Goal: Task Accomplishment & Management: Manage account settings

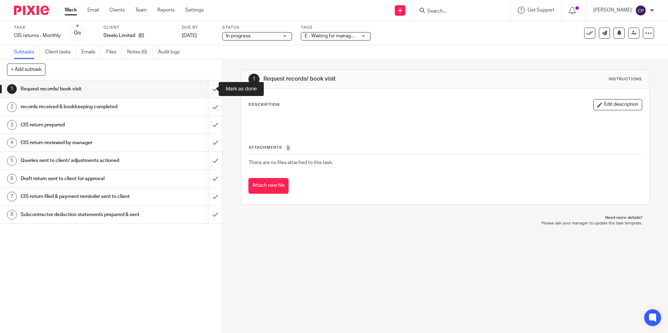
click at [209, 89] on input "submit" at bounding box center [111, 88] width 222 height 17
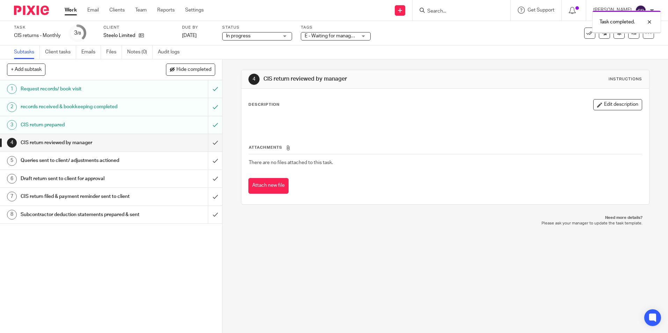
click at [208, 144] on input "submit" at bounding box center [111, 142] width 222 height 17
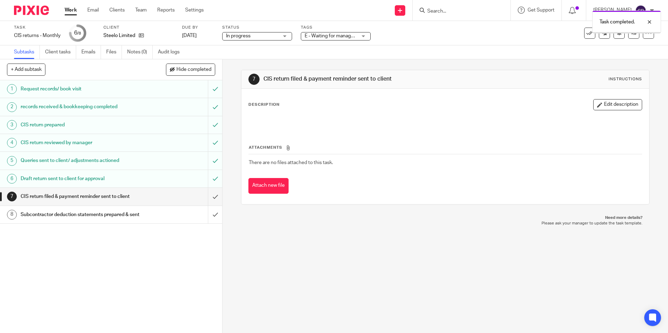
click at [336, 38] on span "E - Waiting for manager review/approval" at bounding box center [330, 35] width 52 height 7
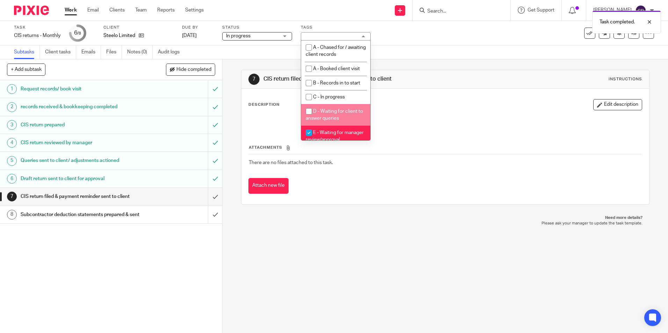
scroll to position [70, 0]
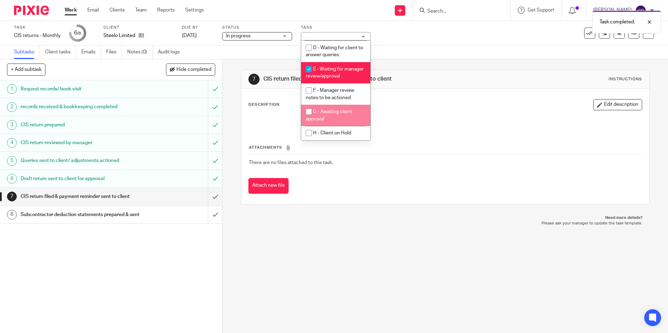
click at [308, 112] on input "checkbox" at bounding box center [308, 111] width 13 height 13
checkbox input "true"
click at [309, 63] on input "checkbox" at bounding box center [308, 69] width 13 height 13
checkbox input "false"
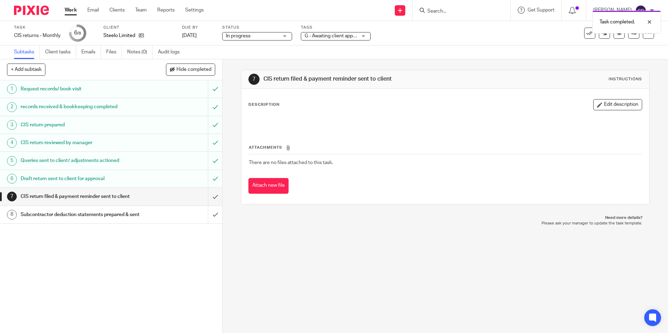
click at [446, 58] on div "Subtasks Client tasks Emails Files Notes (0) Audit logs" at bounding box center [334, 52] width 668 height 14
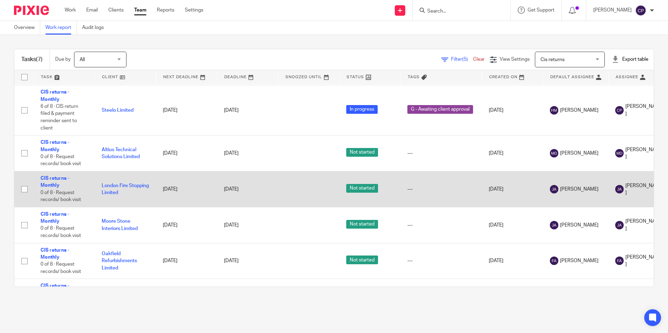
scroll to position [68, 0]
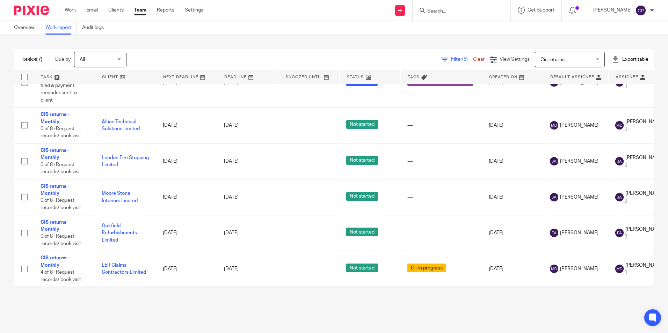
click at [471, 10] on input "Search" at bounding box center [457, 11] width 63 height 6
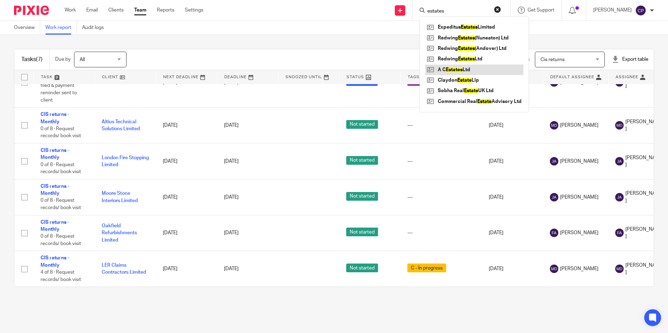
type input "estates"
drag, startPoint x: 458, startPoint y: 10, endPoint x: 160, endPoint y: 5, distance: 298.2
click at [46, 47] on body "Work Email Clients Team Reports Settings Work Email Clients Team Reports Settin…" at bounding box center [334, 166] width 668 height 333
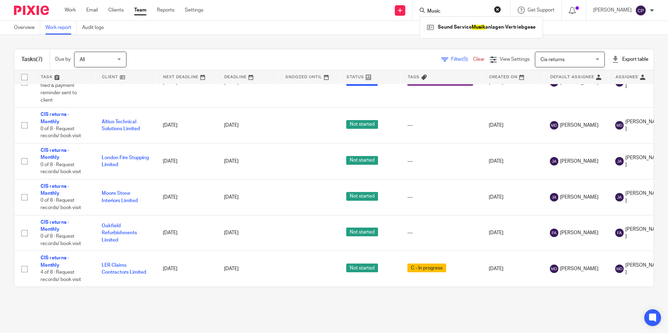
type input "Music"
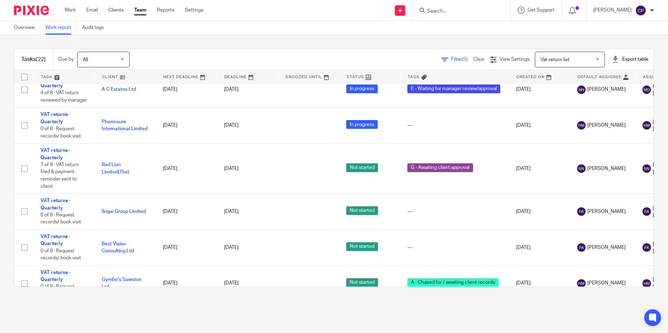
scroll to position [314, 0]
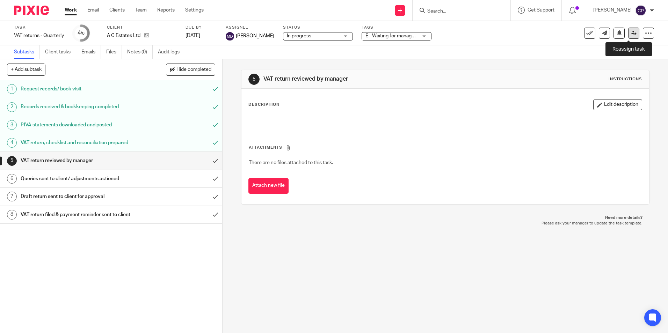
click at [631, 31] on icon at bounding box center [633, 32] width 5 height 5
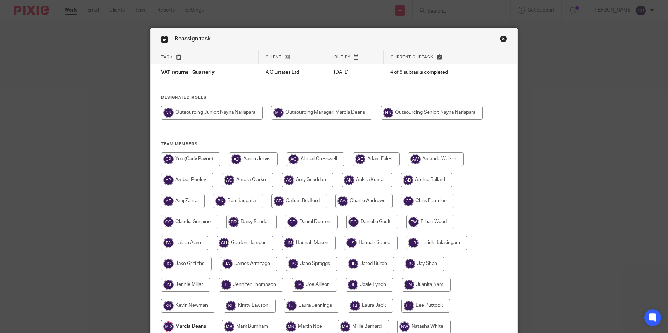
click at [192, 160] on input "radio" at bounding box center [190, 159] width 59 height 14
radio input "true"
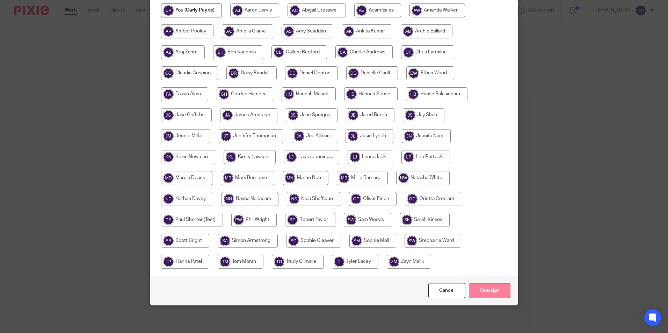
scroll to position [149, 0]
click at [489, 288] on input "Reassign" at bounding box center [490, 290] width 42 height 15
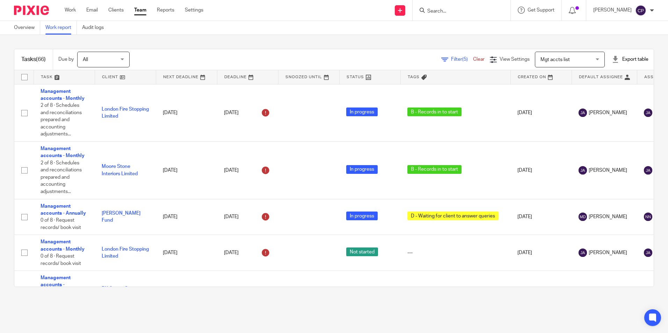
scroll to position [2400, 0]
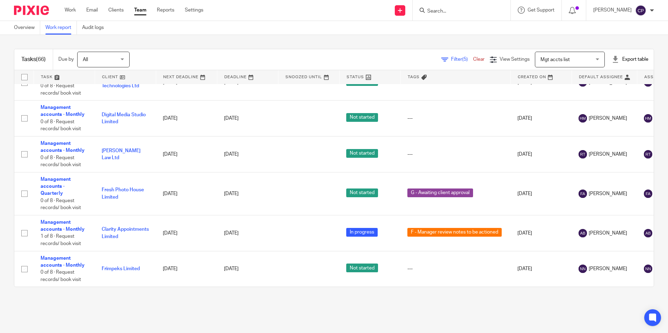
scroll to position [2400, 0]
click at [467, 10] on input "Search" at bounding box center [457, 11] width 63 height 6
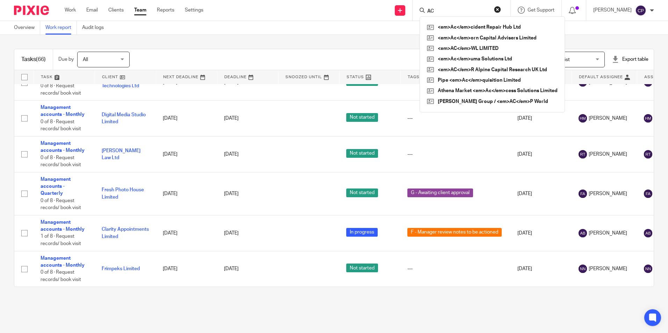
type input "A"
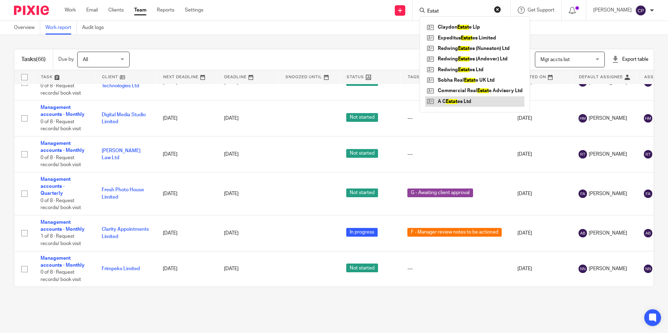
type input "Estat"
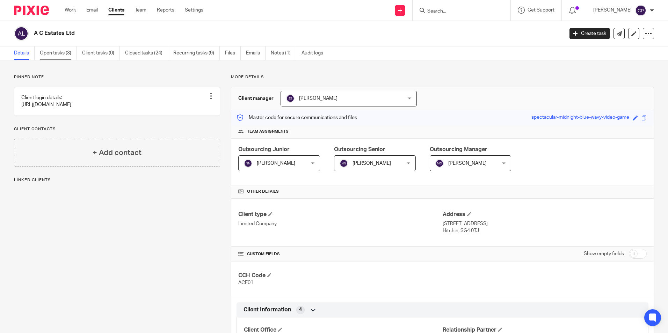
click at [55, 54] on link "Open tasks (3)" at bounding box center [58, 53] width 37 height 14
drag, startPoint x: 64, startPoint y: 54, endPoint x: 69, endPoint y: 55, distance: 5.0
click at [64, 54] on link "Open tasks (3)" at bounding box center [58, 53] width 37 height 14
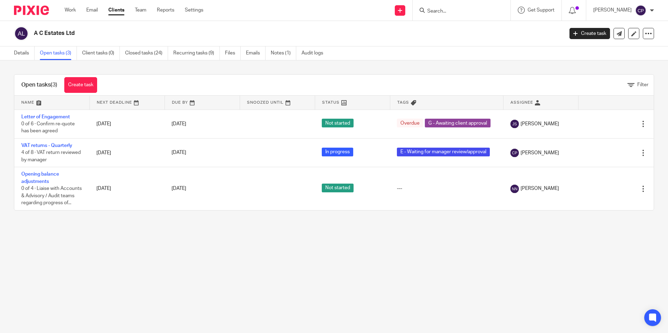
click at [452, 14] on input "Search" at bounding box center [457, 11] width 63 height 6
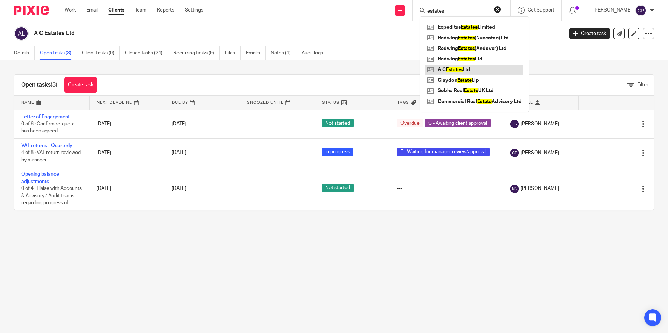
type input "estates"
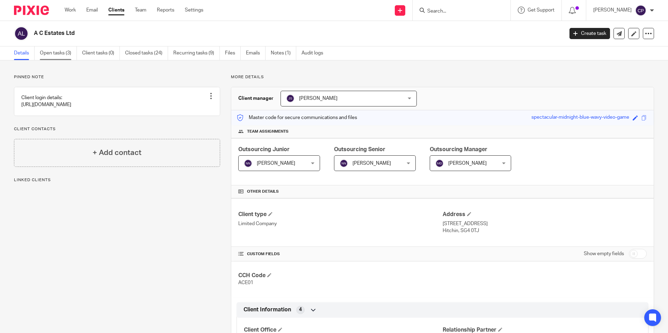
click at [71, 56] on link "Open tasks (3)" at bounding box center [58, 53] width 37 height 14
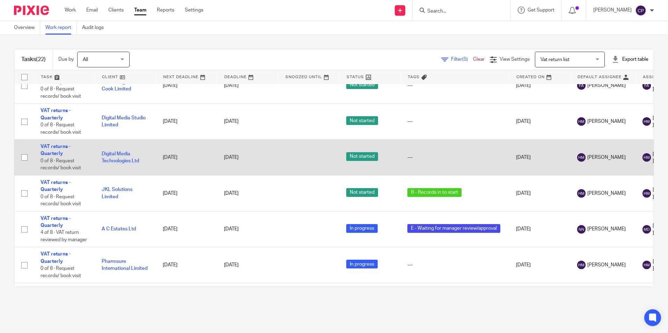
scroll to position [216, 0]
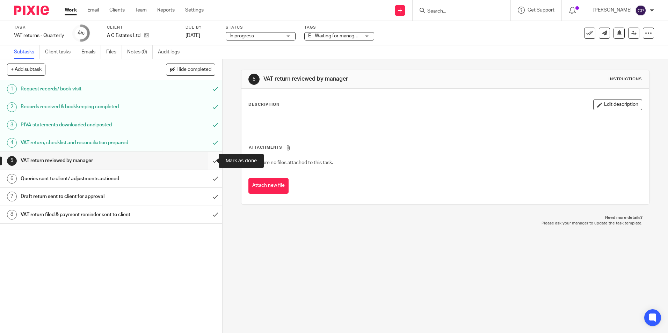
click at [207, 160] on input "submit" at bounding box center [111, 160] width 222 height 17
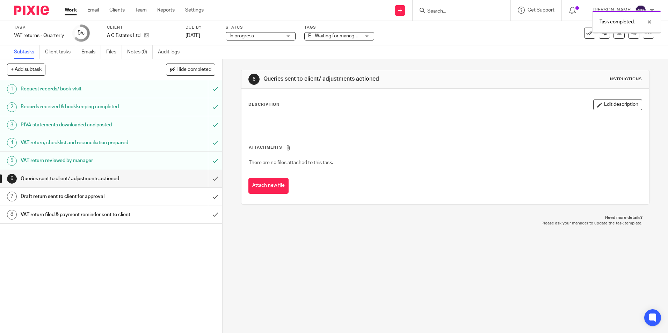
drag, startPoint x: 0, startPoint y: 0, endPoint x: 366, endPoint y: 35, distance: 368.0
click at [366, 35] on div "E - Waiting for manager review/approval" at bounding box center [339, 36] width 70 height 8
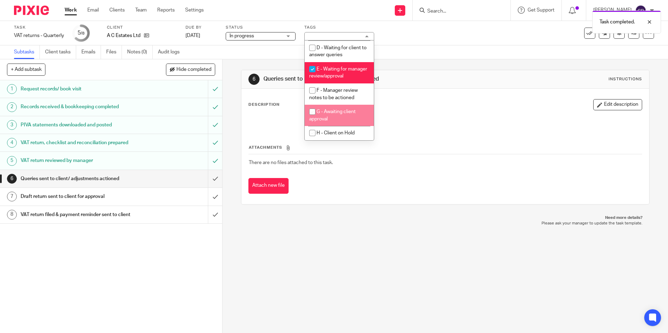
scroll to position [70, 0]
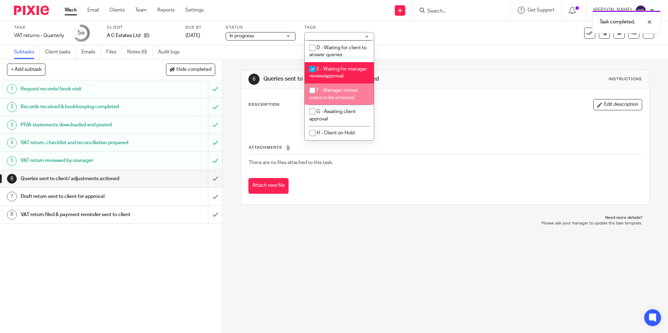
click at [312, 90] on input "checkbox" at bounding box center [312, 90] width 13 height 13
checkbox input "true"
click at [312, 65] on input "checkbox" at bounding box center [312, 69] width 13 height 13
checkbox input "false"
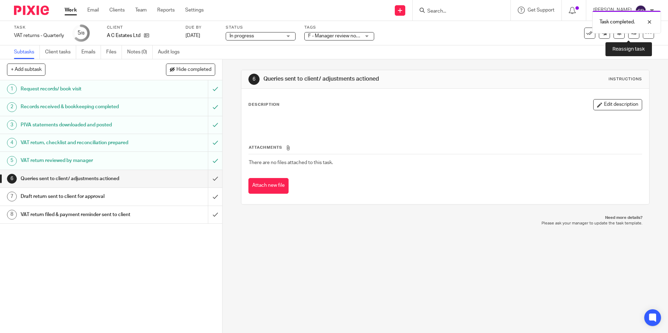
drag, startPoint x: 627, startPoint y: 35, endPoint x: 632, endPoint y: 45, distance: 11.0
click at [631, 35] on icon at bounding box center [633, 32] width 5 height 5
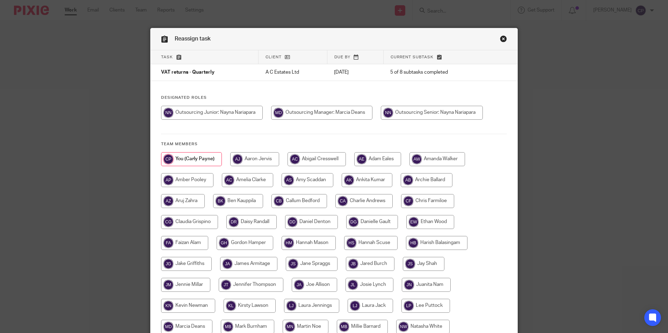
click at [403, 113] on input "radio" at bounding box center [432, 113] width 102 height 14
radio input "true"
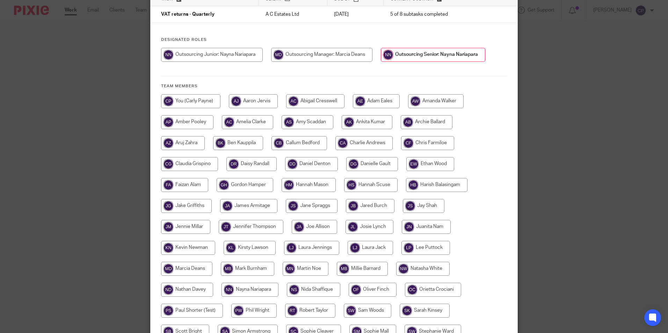
scroll to position [149, 0]
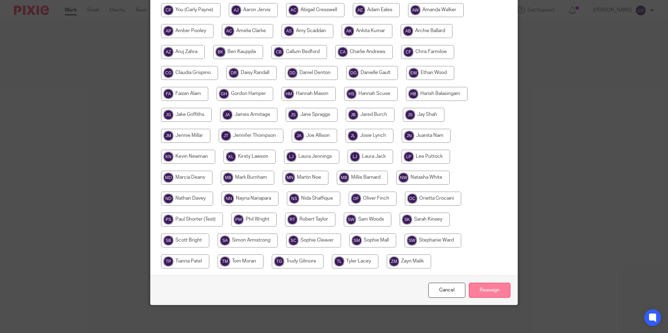
click at [492, 289] on input "Reassign" at bounding box center [490, 290] width 42 height 15
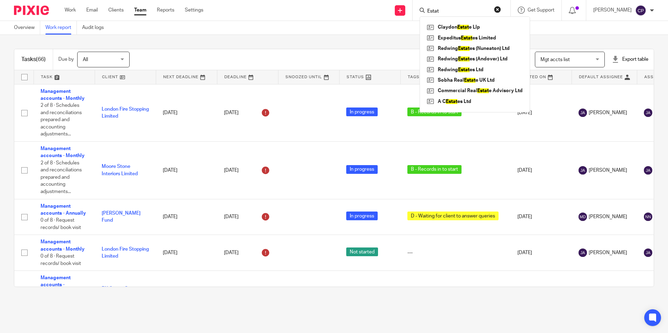
scroll to position [2400, 0]
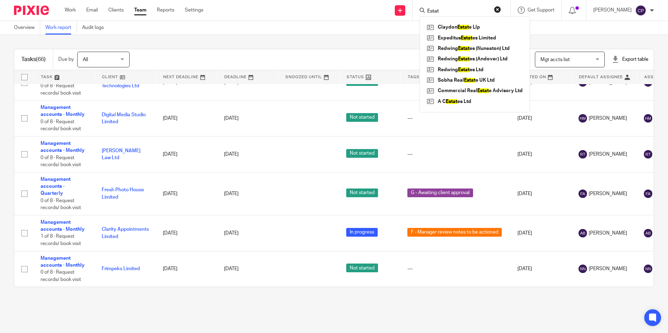
click at [361, 32] on div "Overview Work report Audit logs" at bounding box center [334, 28] width 668 height 14
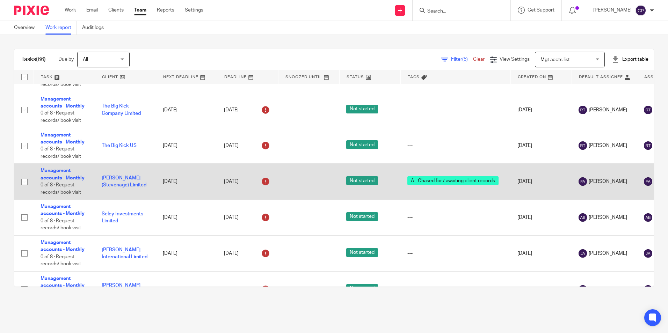
scroll to position [559, 0]
